Goal: Entertainment & Leisure: Consume media (video, audio)

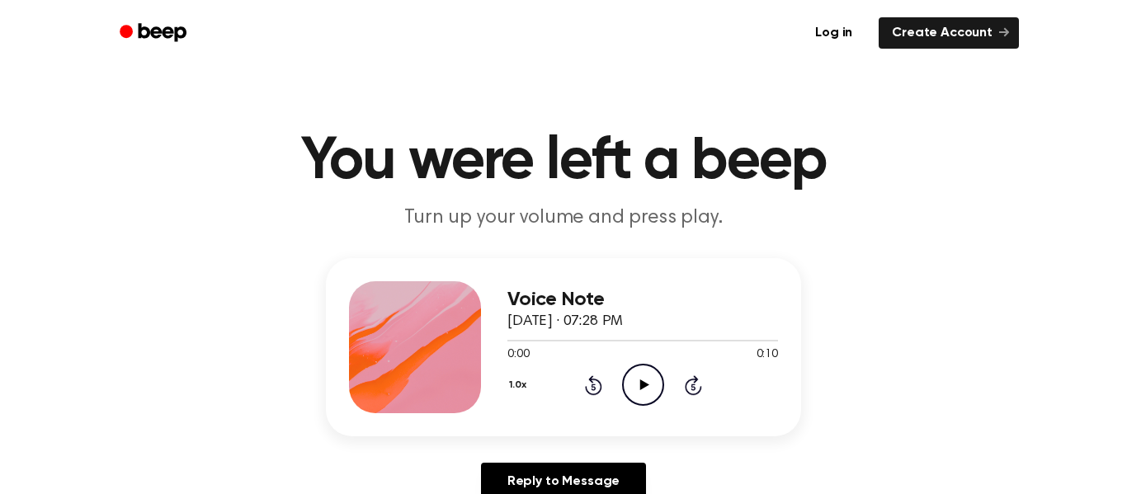
click at [640, 380] on icon "Play Audio" at bounding box center [643, 385] width 42 height 42
click at [640, 391] on icon "Play Audio" at bounding box center [643, 385] width 42 height 42
click at [649, 381] on icon "Play Audio" at bounding box center [643, 385] width 42 height 42
click at [665, 290] on h3 "Voice Note" at bounding box center [643, 300] width 271 height 22
click at [652, 384] on icon "Play Audio" at bounding box center [643, 385] width 42 height 42
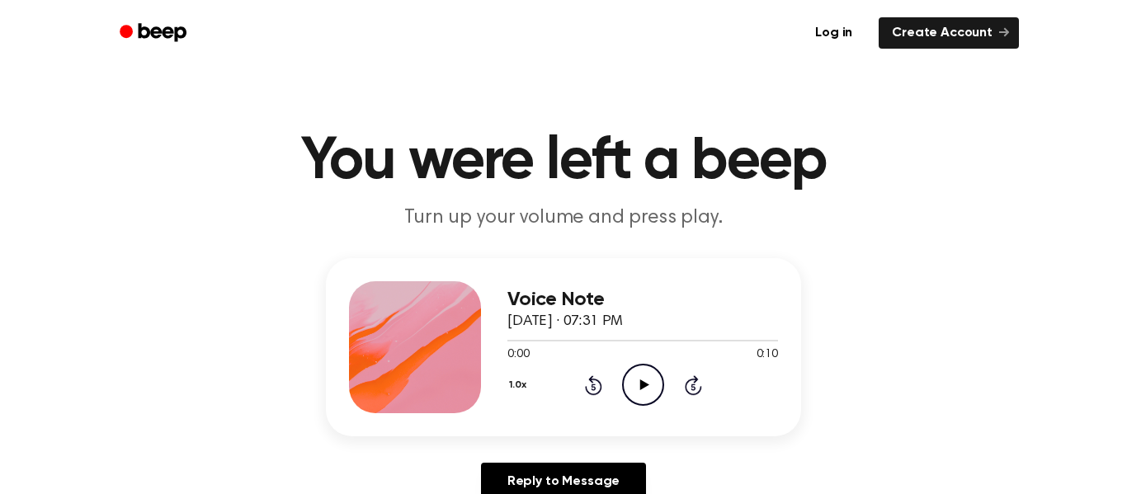
click at [646, 391] on icon "Play Audio" at bounding box center [643, 385] width 42 height 42
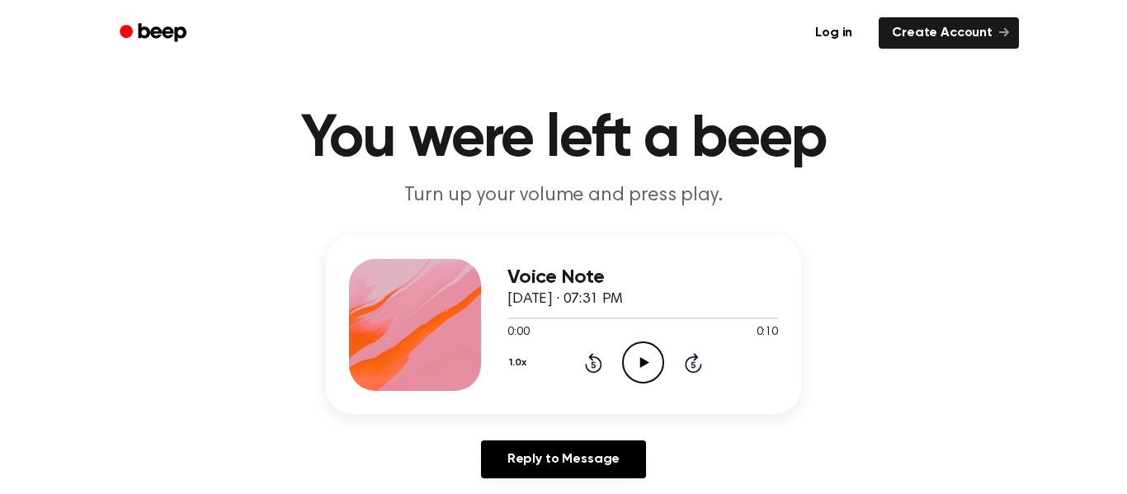
scroll to position [50, 0]
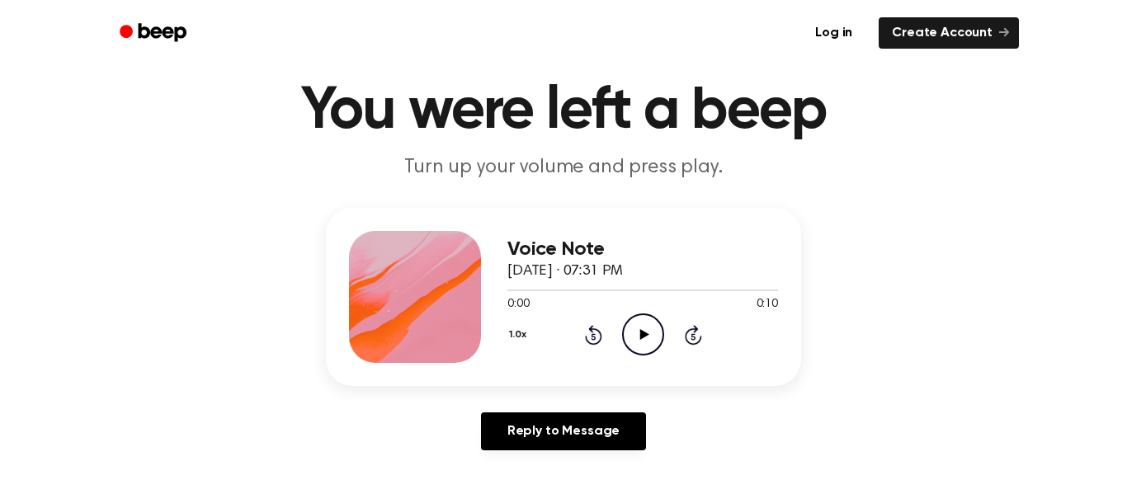
click at [654, 342] on icon "Play Audio" at bounding box center [643, 335] width 42 height 42
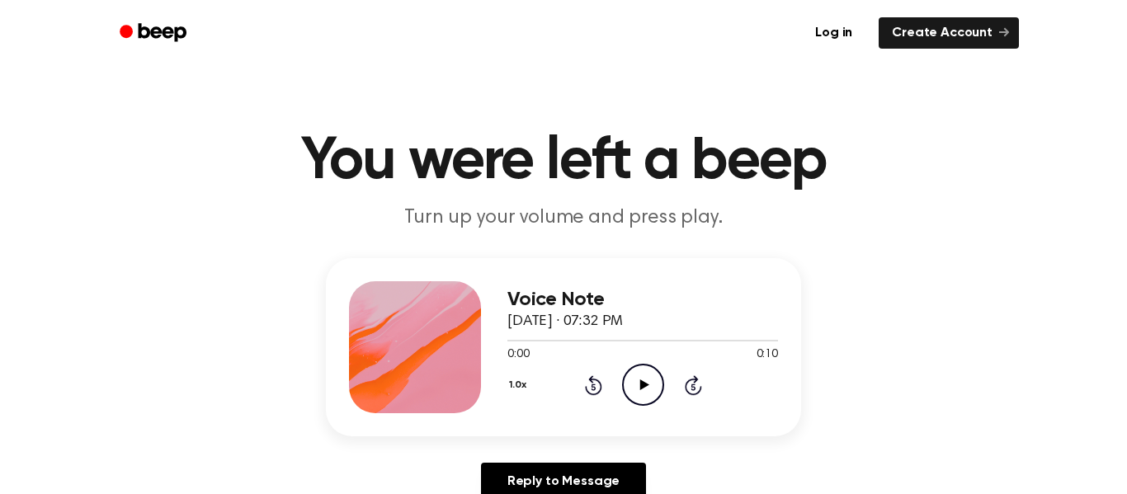
click at [645, 389] on icon "Play Audio" at bounding box center [643, 385] width 42 height 42
click at [652, 390] on icon "Play Audio" at bounding box center [643, 385] width 42 height 42
click at [144, 315] on div "Voice Note [DATE] · 07:33 PM 0:08 0:08 Your browser does not support the [objec…" at bounding box center [564, 386] width 1088 height 256
click at [409, 219] on p "Turn up your volume and press play." at bounding box center [564, 218] width 634 height 27
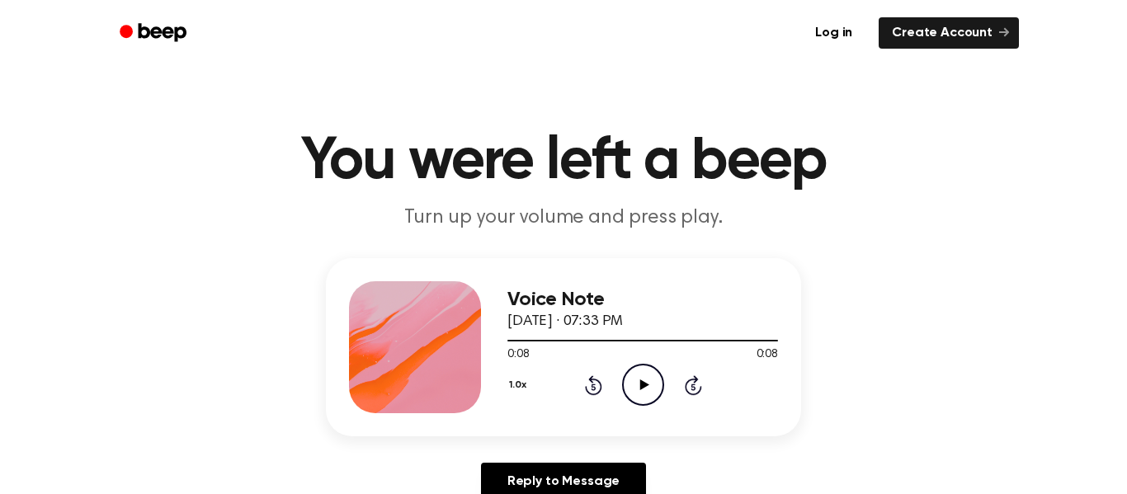
click at [409, 219] on p "Turn up your volume and press play." at bounding box center [564, 218] width 634 height 27
click at [635, 374] on icon "Play Audio" at bounding box center [643, 385] width 42 height 42
click at [647, 380] on icon "Play Audio" at bounding box center [643, 385] width 42 height 42
click at [649, 376] on icon "Play Audio" at bounding box center [643, 385] width 42 height 42
click at [645, 395] on icon "Play Audio" at bounding box center [643, 385] width 42 height 42
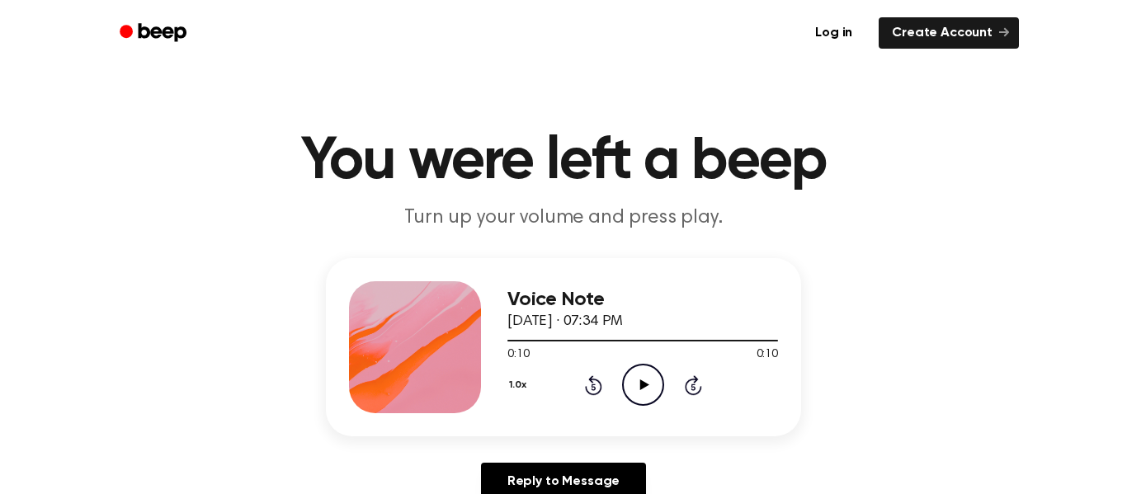
click at [646, 385] on icon at bounding box center [644, 385] width 9 height 11
click at [645, 392] on icon "Play Audio" at bounding box center [643, 385] width 42 height 42
click at [642, 396] on icon "Play Audio" at bounding box center [643, 385] width 42 height 42
click at [693, 387] on icon at bounding box center [693, 387] width 4 height 7
click at [593, 387] on icon at bounding box center [593, 387] width 4 height 7
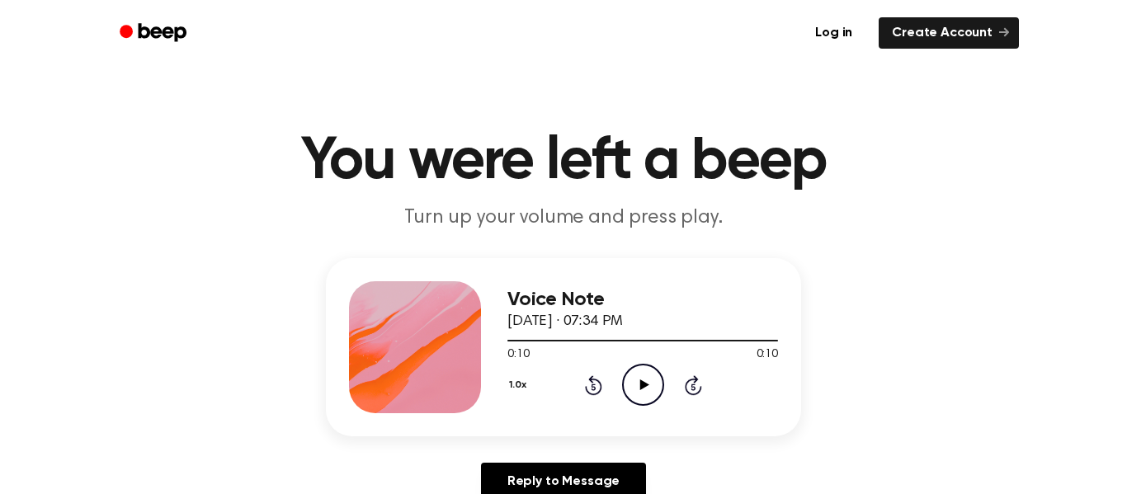
click at [596, 379] on icon at bounding box center [593, 385] width 17 height 20
click at [645, 388] on icon at bounding box center [644, 385] width 9 height 11
click at [592, 383] on icon at bounding box center [593, 385] width 17 height 20
click at [649, 399] on icon "Play Audio" at bounding box center [643, 385] width 42 height 42
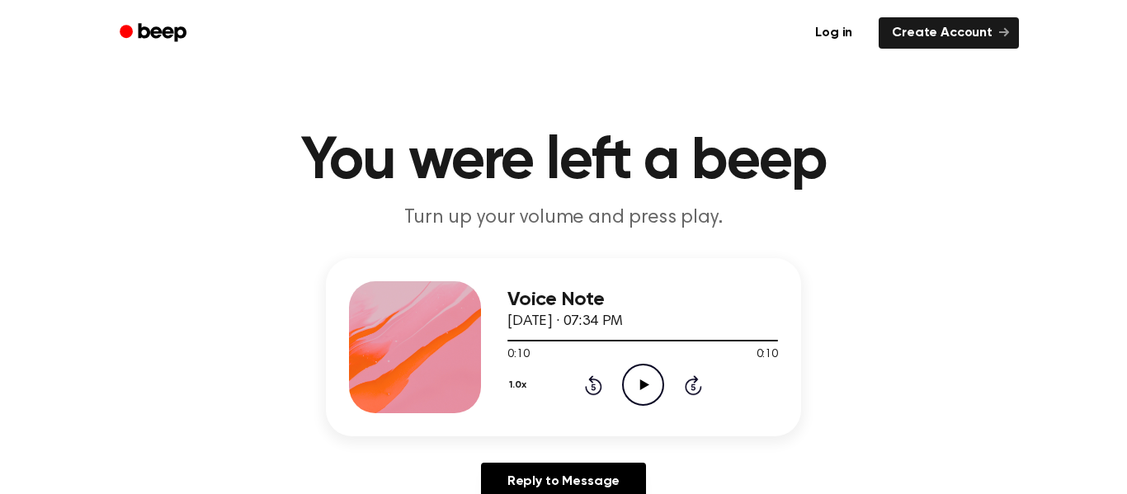
click at [642, 381] on icon "Play Audio" at bounding box center [643, 385] width 42 height 42
click at [635, 377] on icon "Play Audio" at bounding box center [643, 385] width 42 height 42
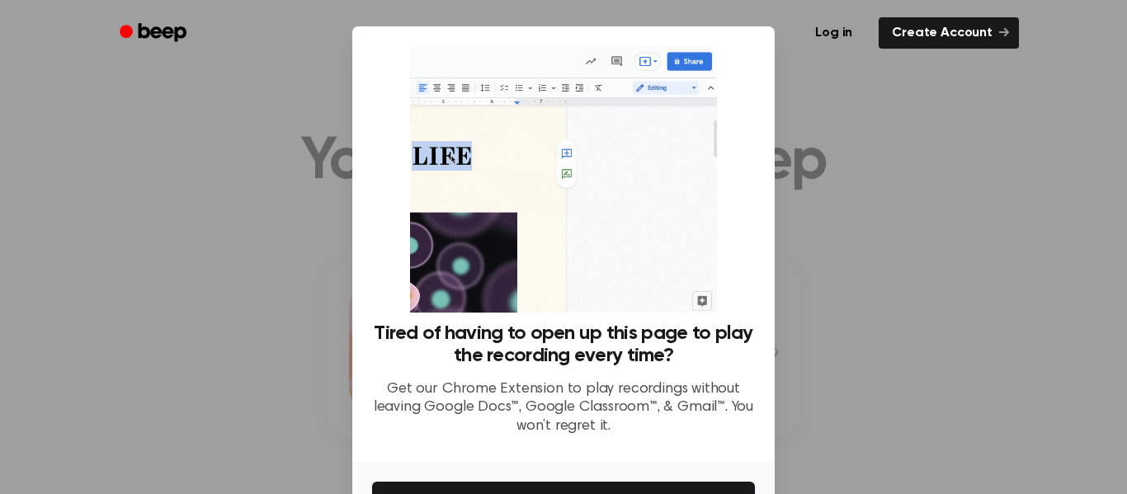
click at [913, 190] on div at bounding box center [563, 247] width 1127 height 494
click at [978, 33] on link "Create Account" at bounding box center [949, 32] width 140 height 31
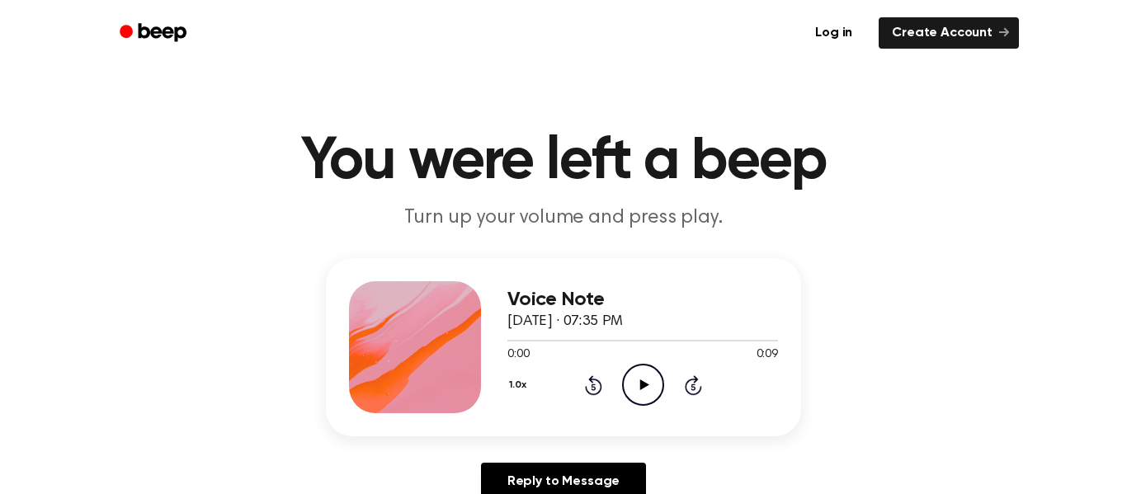
click at [645, 375] on icon "Play Audio" at bounding box center [643, 385] width 42 height 42
click at [526, 380] on button "1.0x" at bounding box center [520, 385] width 25 height 28
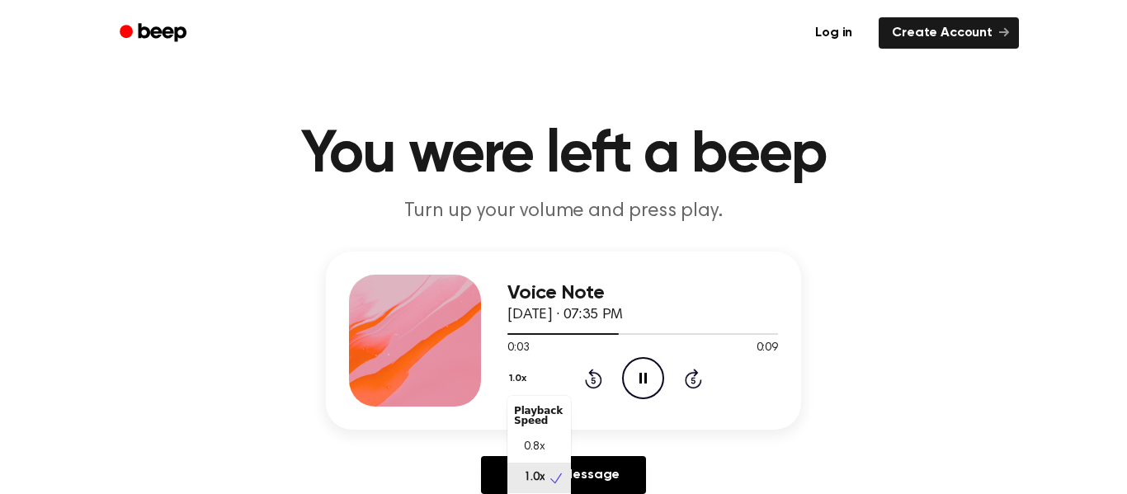
click at [524, 386] on button "1.0x" at bounding box center [520, 379] width 25 height 28
click at [1049, 35] on header "Log in Create Account" at bounding box center [563, 33] width 1127 height 66
click at [1043, 35] on header "Log in Create Account" at bounding box center [563, 33] width 1127 height 66
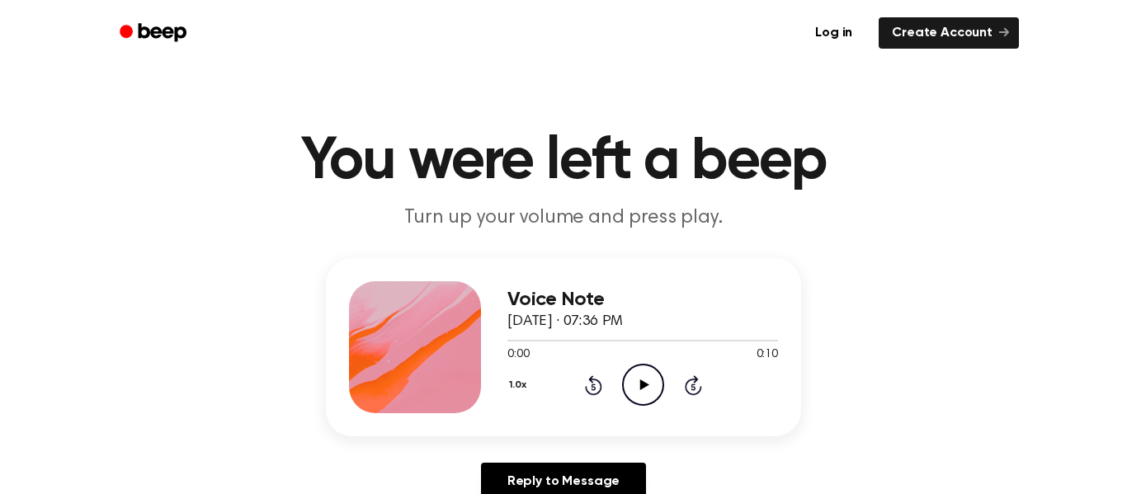
click at [648, 403] on icon "Play Audio" at bounding box center [643, 385] width 42 height 42
click at [644, 384] on icon at bounding box center [644, 385] width 9 height 11
click at [645, 390] on icon "Play Audio" at bounding box center [643, 385] width 42 height 42
click at [409, 219] on p "Turn up your volume and press play." at bounding box center [564, 218] width 634 height 27
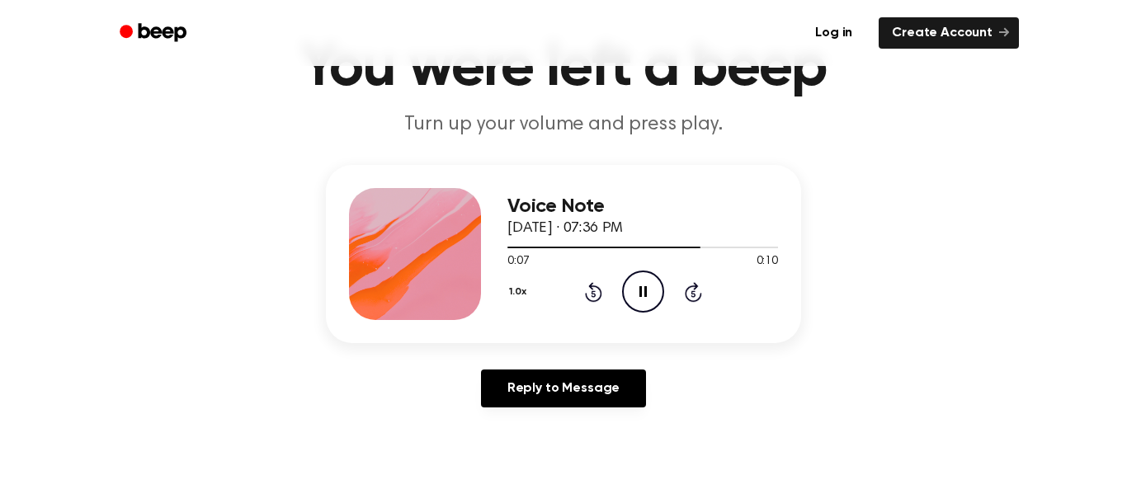
click at [409, 219] on main "You were left a beep Turn up your volume and press play. Voice Note [DATE] · 07…" at bounding box center [563, 416] width 1127 height 1018
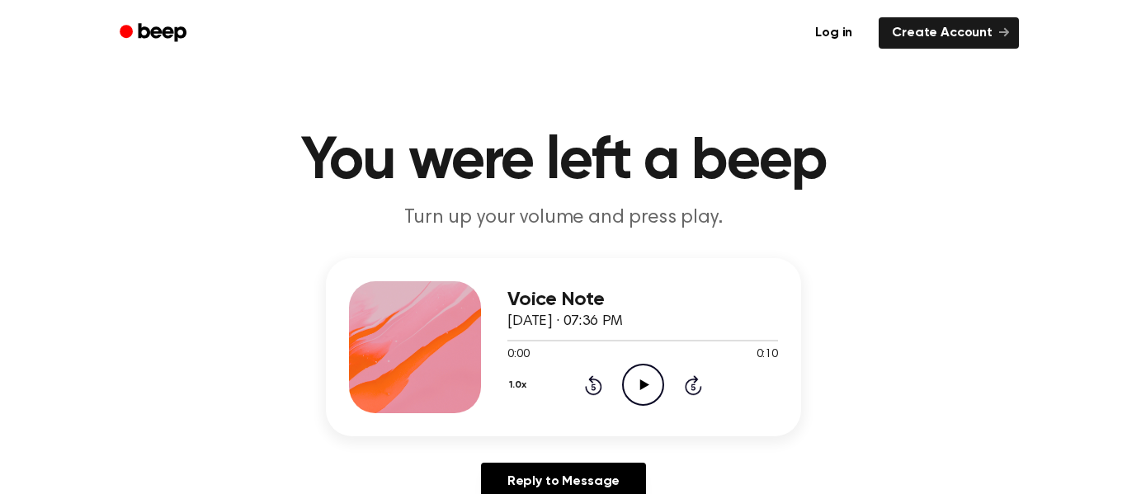
click at [647, 376] on icon "Play Audio" at bounding box center [643, 385] width 42 height 42
click at [667, 392] on div "1.0x Rewind 5 seconds Play Audio Skip 5 seconds" at bounding box center [643, 385] width 271 height 42
click at [638, 379] on icon "Play Audio" at bounding box center [643, 385] width 42 height 42
